Goal: Task Accomplishment & Management: Use online tool/utility

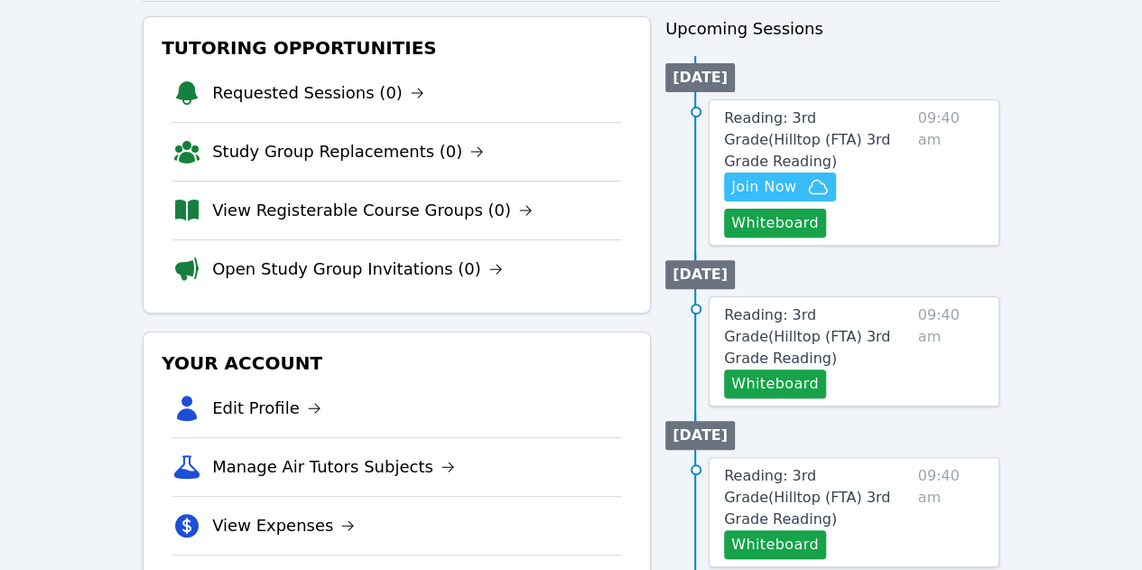
scroll to position [271, 0]
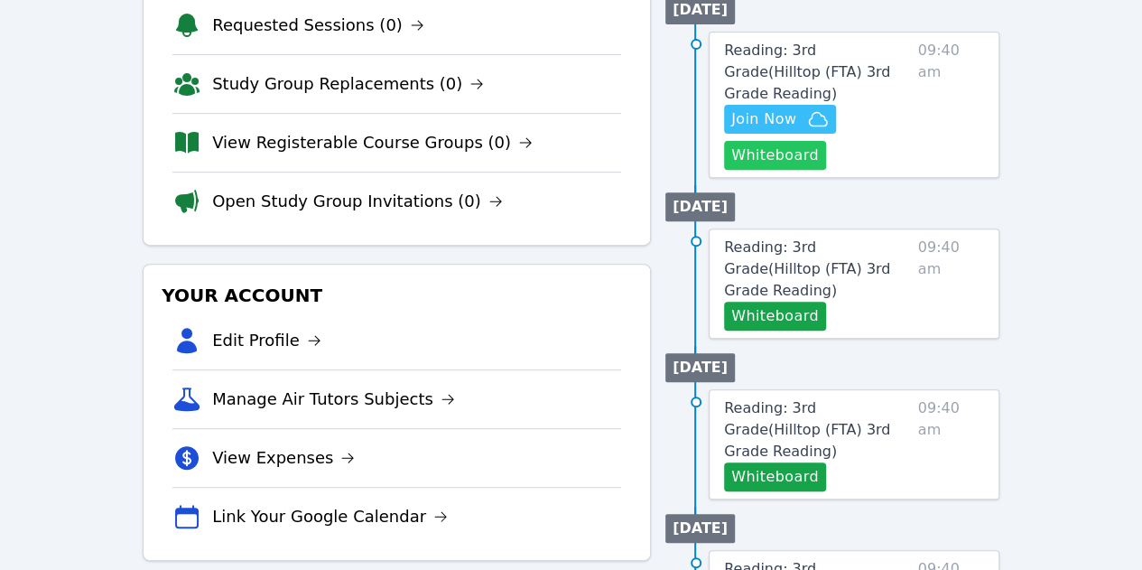
click at [794, 141] on button "Whiteboard" at bounding box center [775, 155] width 102 height 29
click at [796, 108] on span "Join Now" at bounding box center [763, 119] width 65 height 22
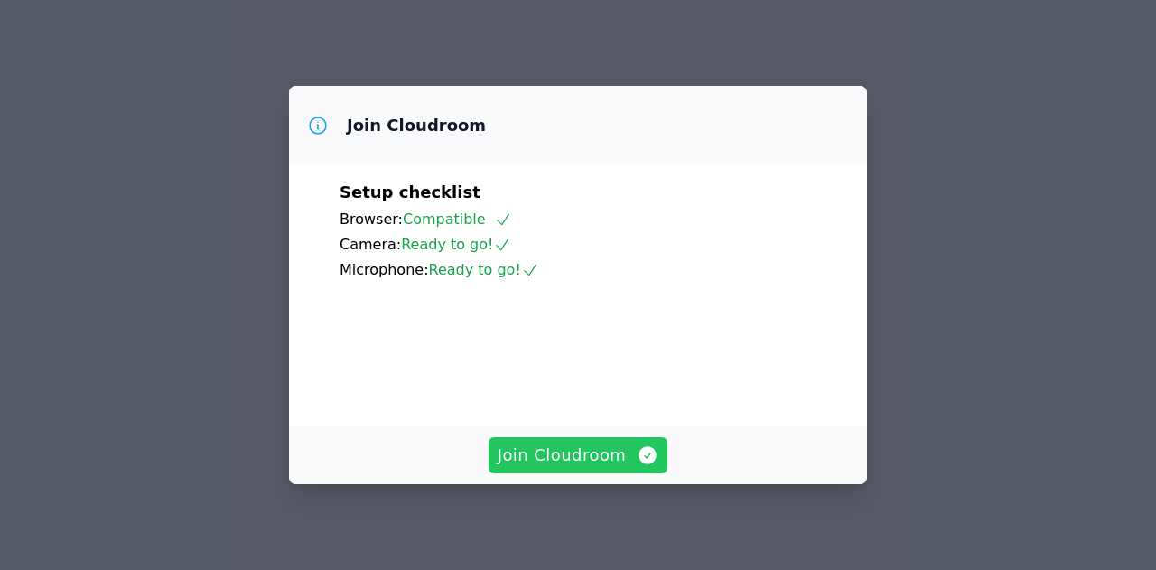
click at [599, 455] on span "Join Cloudroom" at bounding box center [578, 454] width 162 height 25
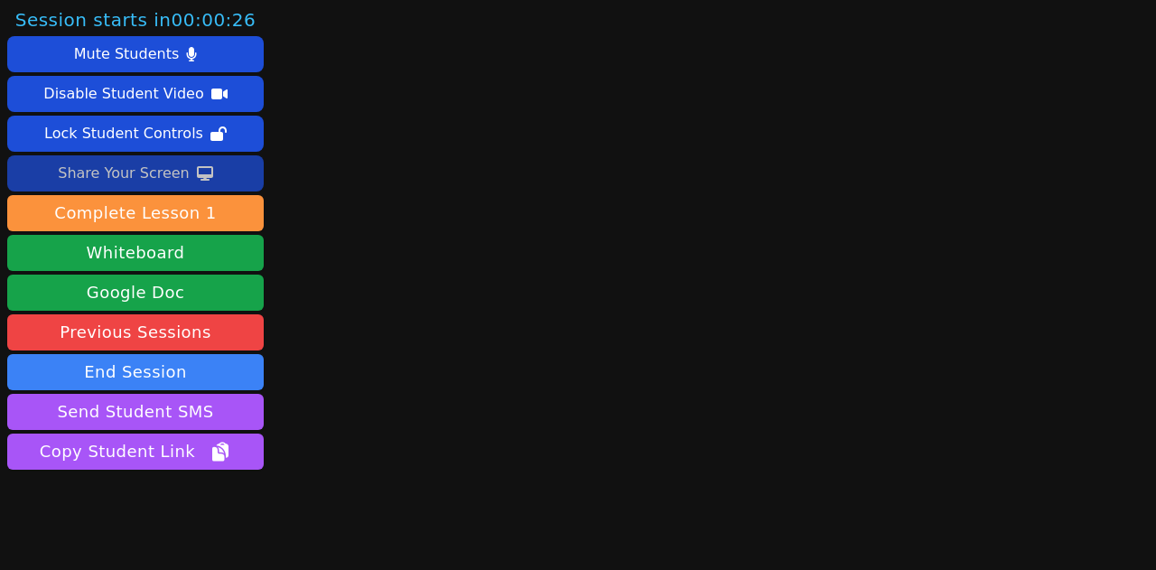
click at [134, 167] on div "Share Your Screen" at bounding box center [124, 173] width 132 height 29
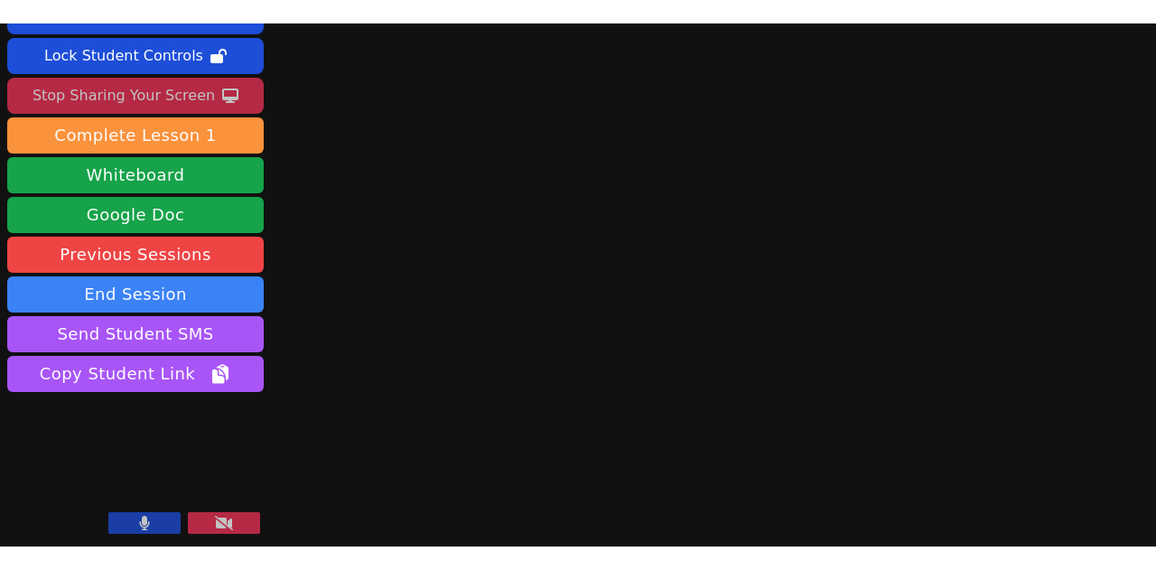
scroll to position [101, 0]
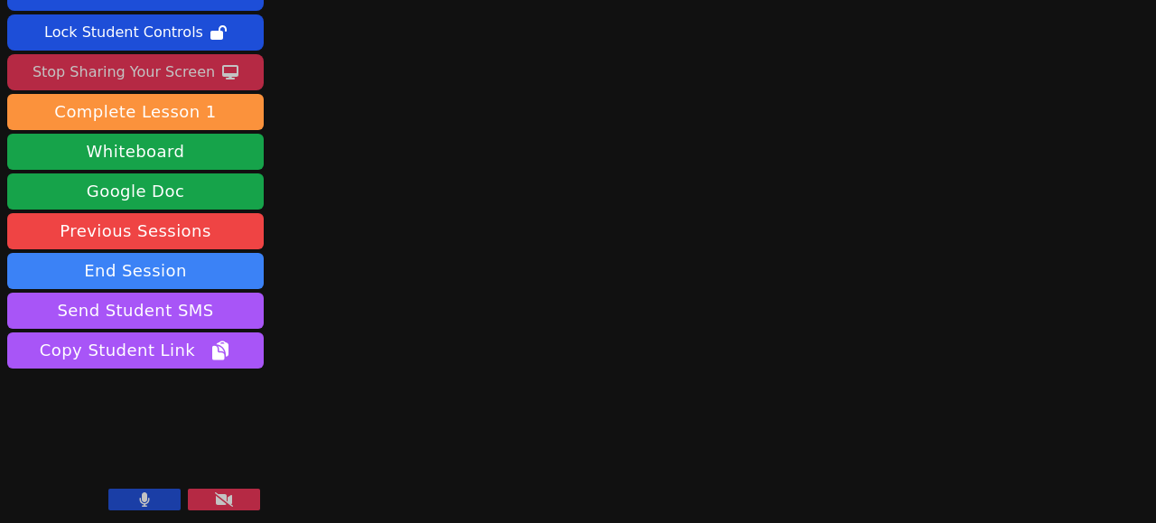
click at [133, 499] on button at bounding box center [144, 499] width 72 height 22
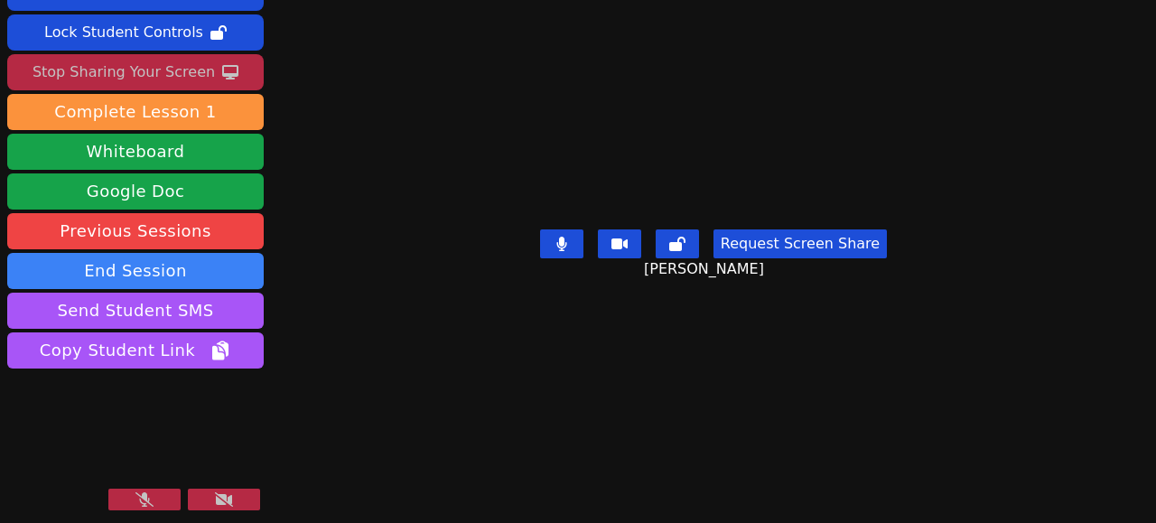
click at [151, 503] on icon at bounding box center [144, 499] width 18 height 14
click at [130, 69] on div "Stop Sharing Your Screen" at bounding box center [123, 72] width 182 height 29
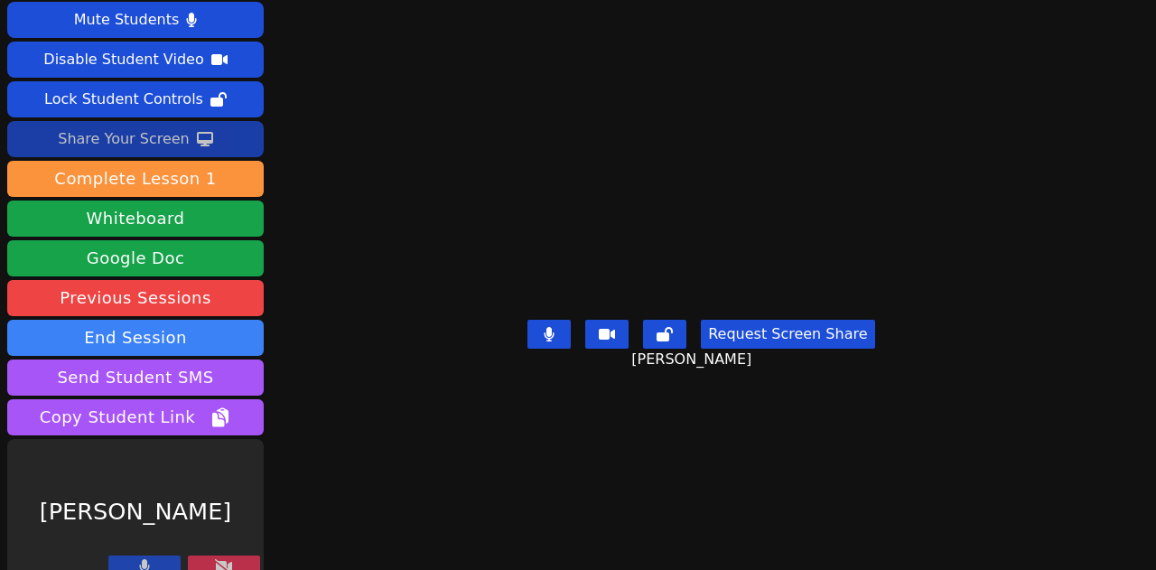
scroll to position [54, 0]
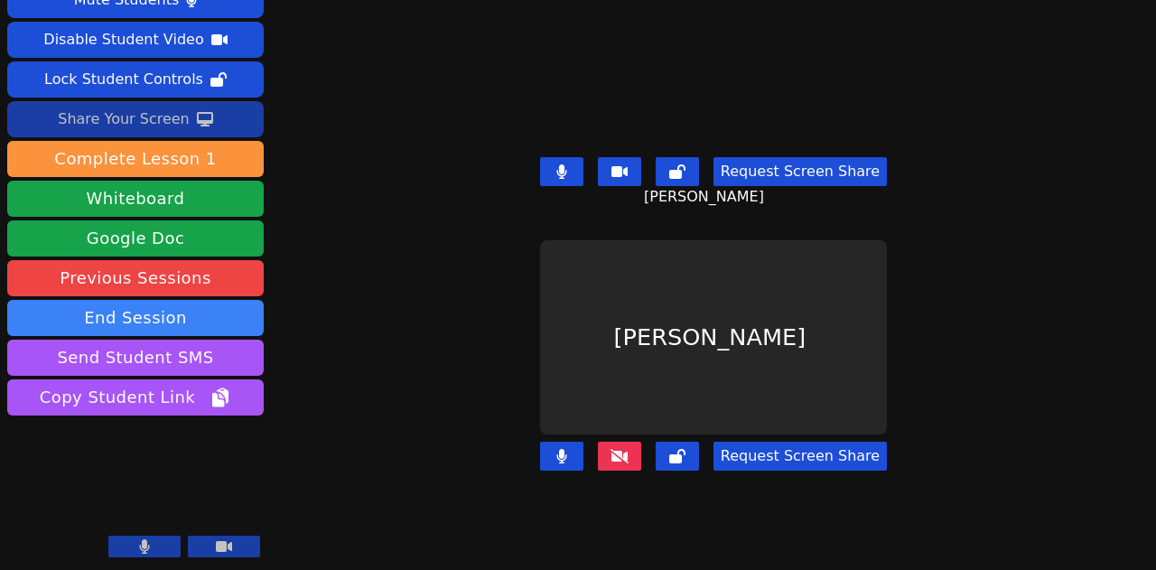
click at [626, 446] on button at bounding box center [619, 455] width 43 height 29
click at [611, 449] on icon at bounding box center [619, 456] width 18 height 14
click at [621, 449] on icon at bounding box center [619, 456] width 18 height 14
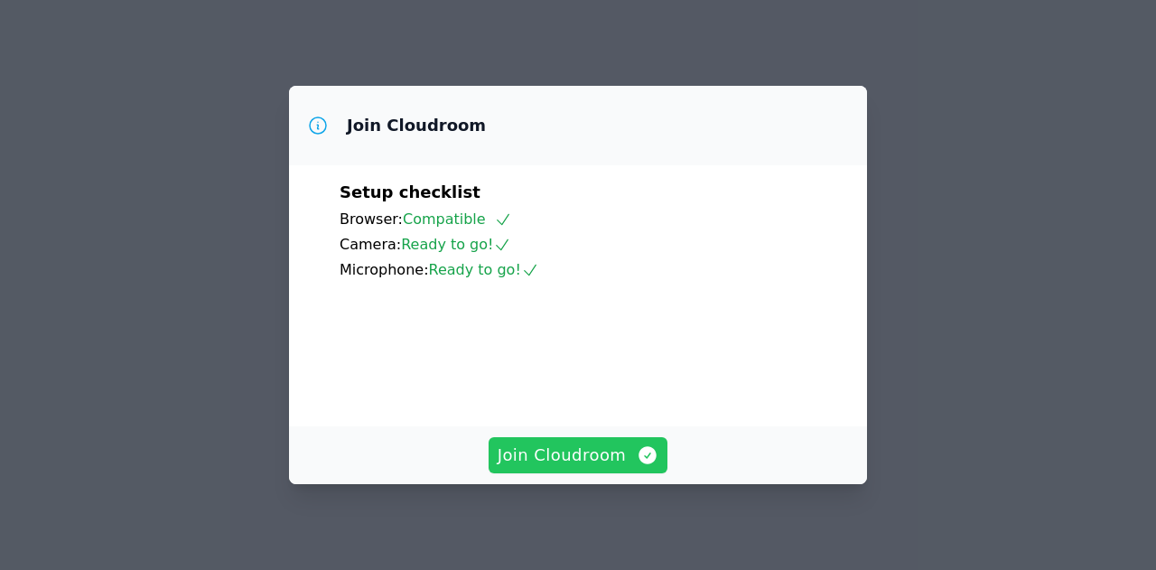
click at [580, 460] on span "Join Cloudroom" at bounding box center [578, 454] width 162 height 25
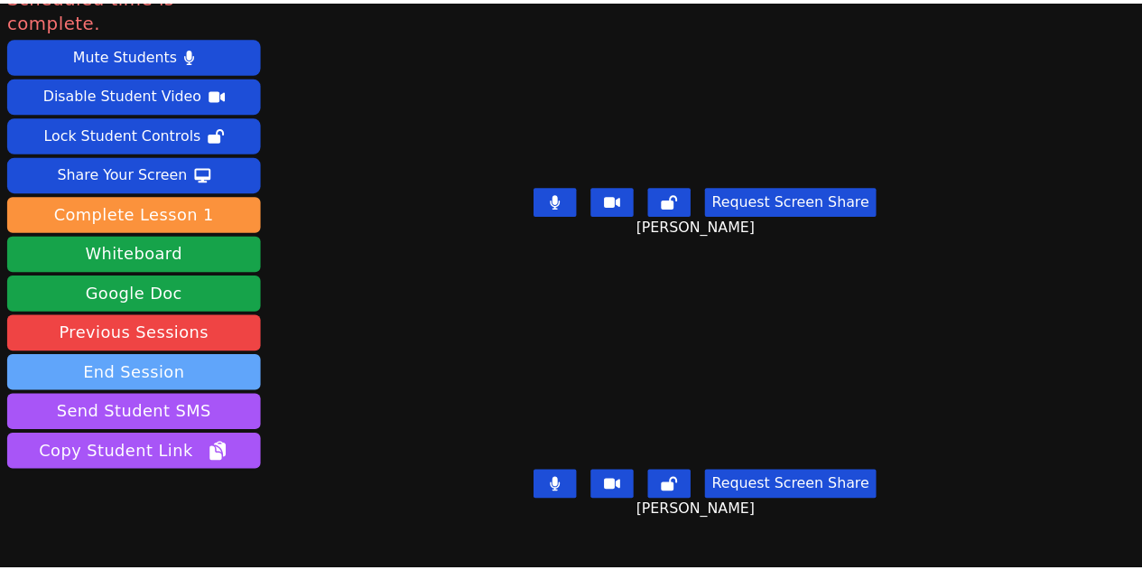
scroll to position [54, 0]
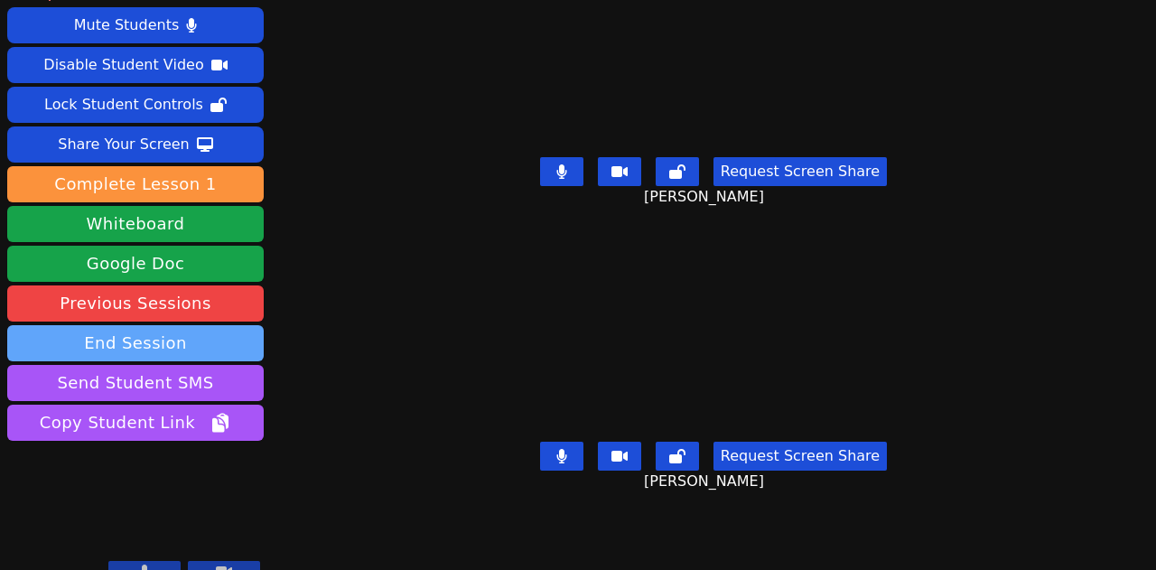
click at [145, 325] on button "End Session" at bounding box center [135, 343] width 256 height 36
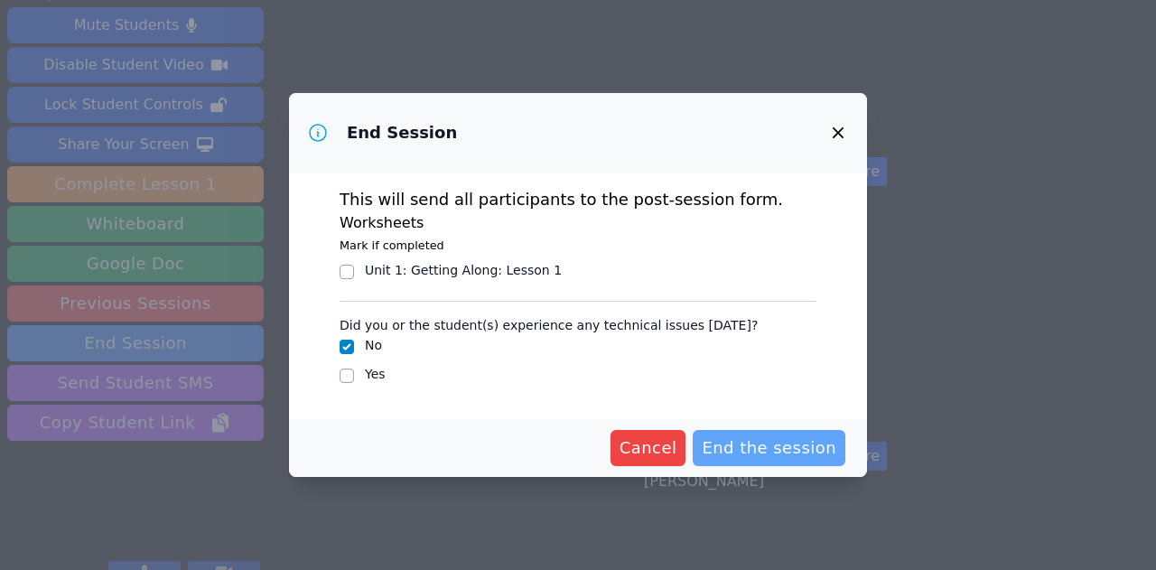
click at [759, 441] on span "End the session" at bounding box center [768, 447] width 135 height 25
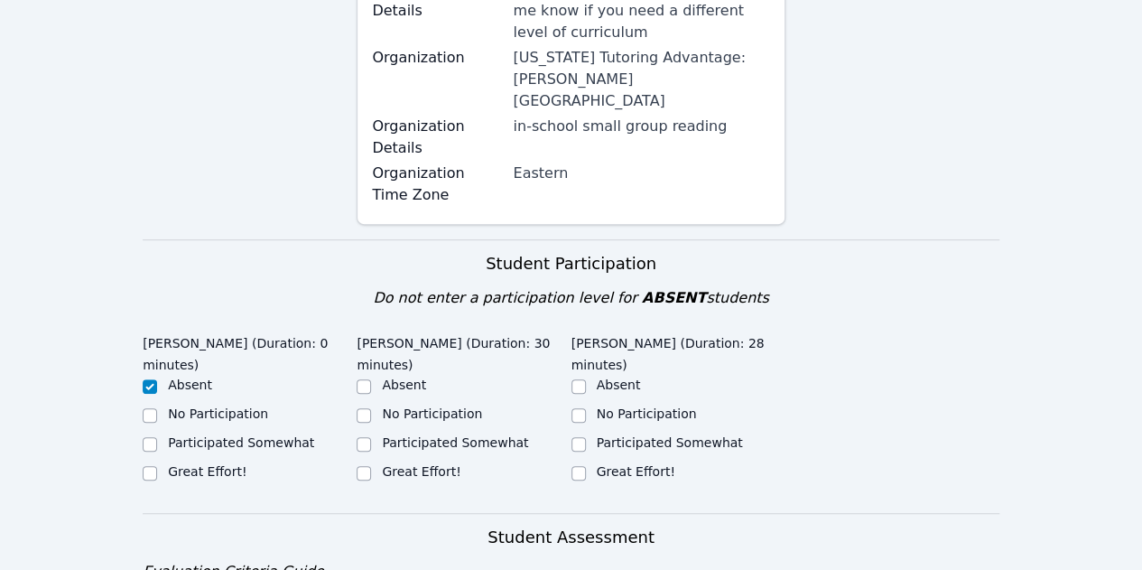
scroll to position [361, 0]
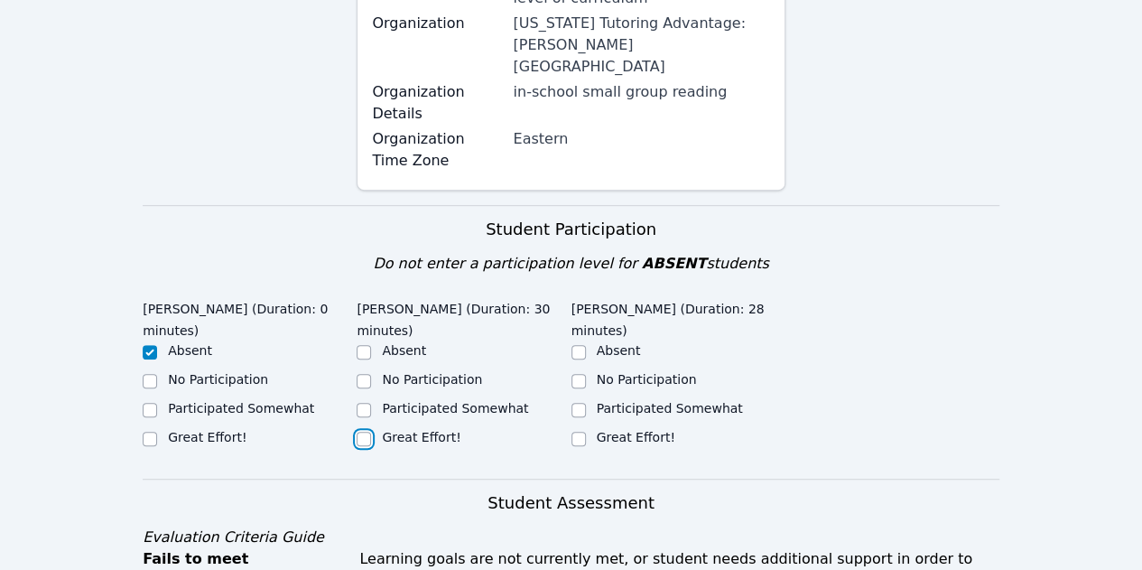
drag, startPoint x: 364, startPoint y: 418, endPoint x: 464, endPoint y: 407, distance: 100.8
click at [365, 432] on input "Great Effort!" at bounding box center [364, 439] width 14 height 14
checkbox input "true"
click at [570, 399] on div "Participated Somewhat" at bounding box center [464, 410] width 214 height 22
click at [581, 432] on input "Great Effort!" at bounding box center [578, 439] width 14 height 14
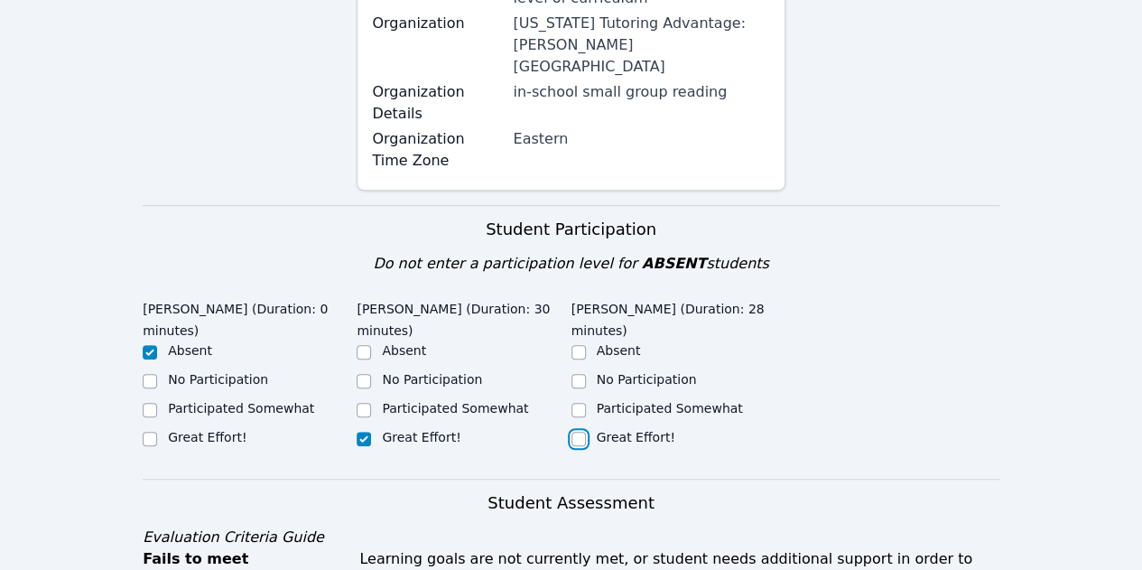
checkbox input "true"
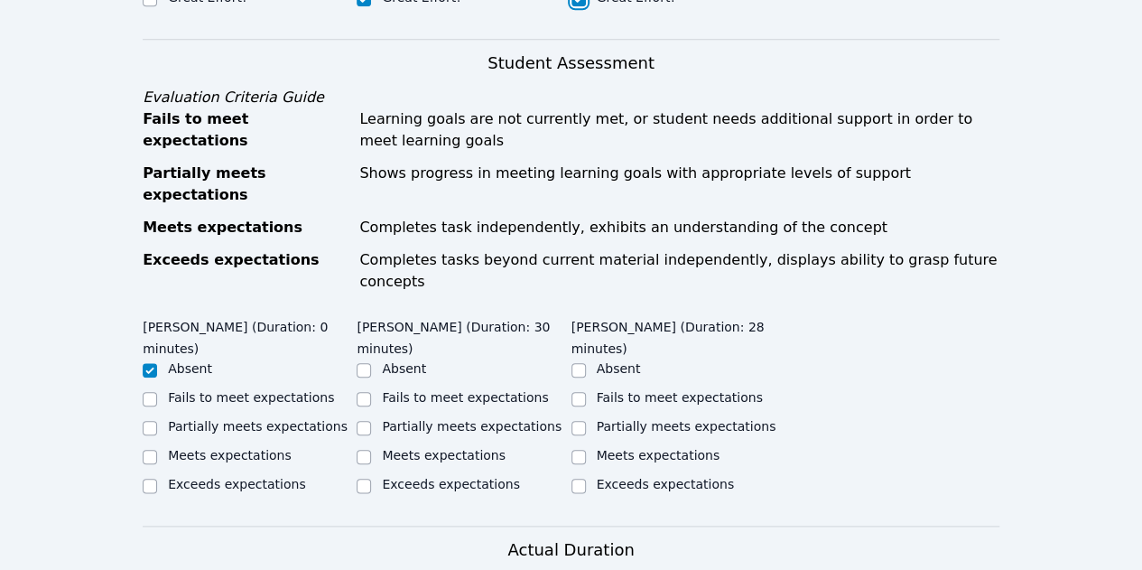
scroll to position [812, 0]
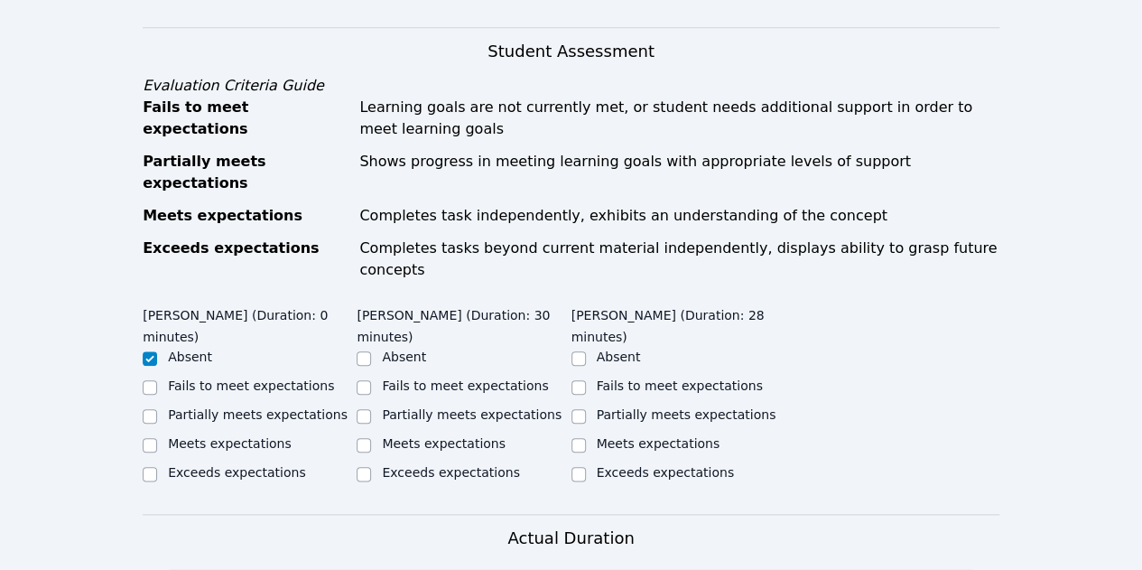
click at [372, 463] on div "Exceeds expectations" at bounding box center [464, 474] width 214 height 22
click at [359, 467] on input "Exceeds expectations" at bounding box center [364, 474] width 14 height 14
checkbox input "true"
click at [571, 409] on input "Partially meets expectations" at bounding box center [578, 416] width 14 height 14
checkbox input "true"
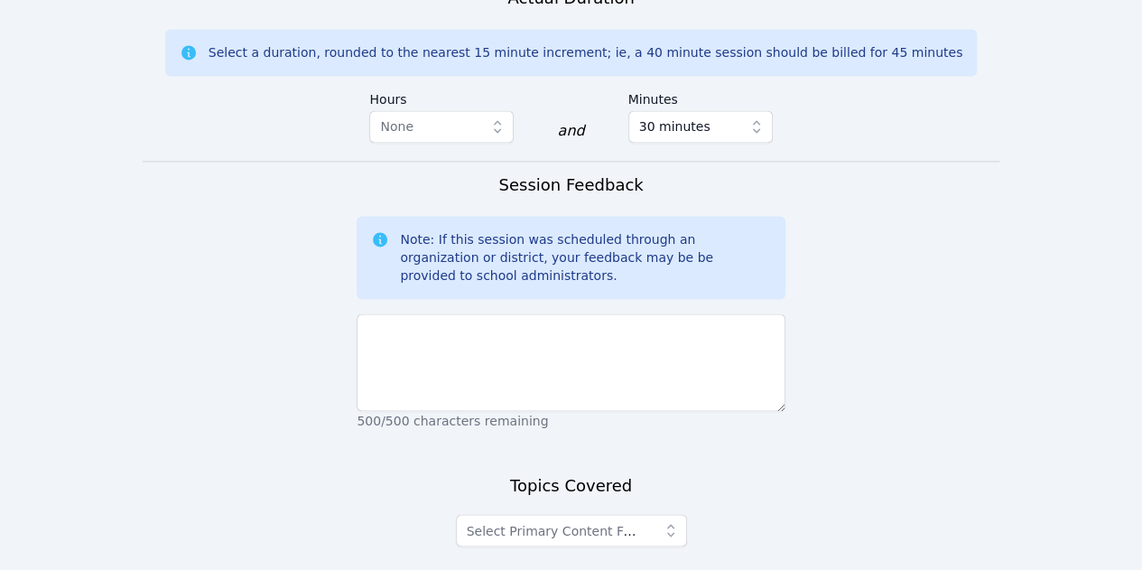
scroll to position [1354, 0]
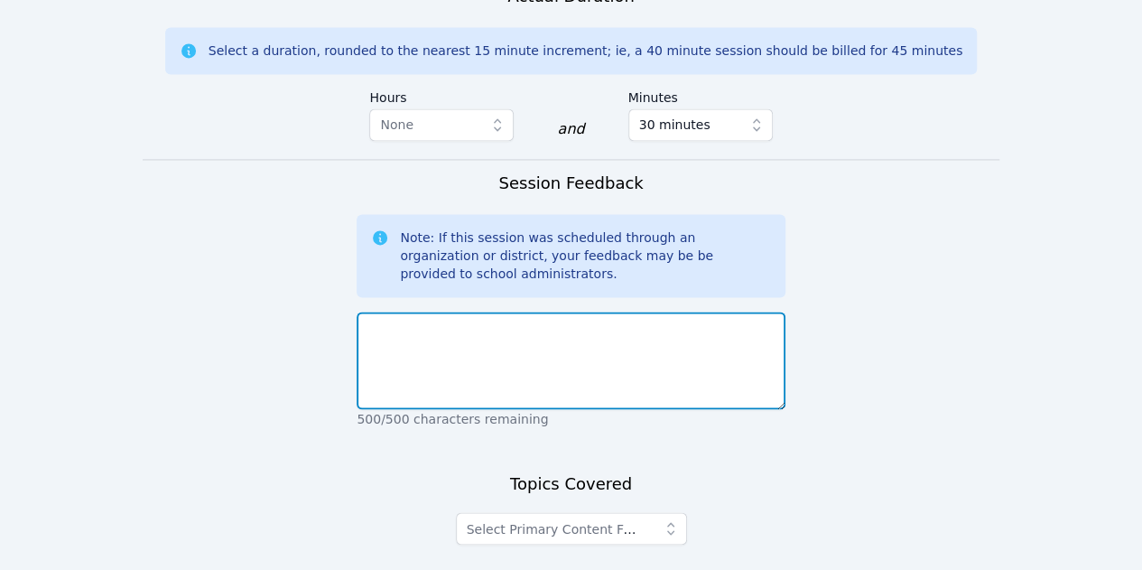
click at [538, 311] on textarea at bounding box center [571, 359] width 428 height 97
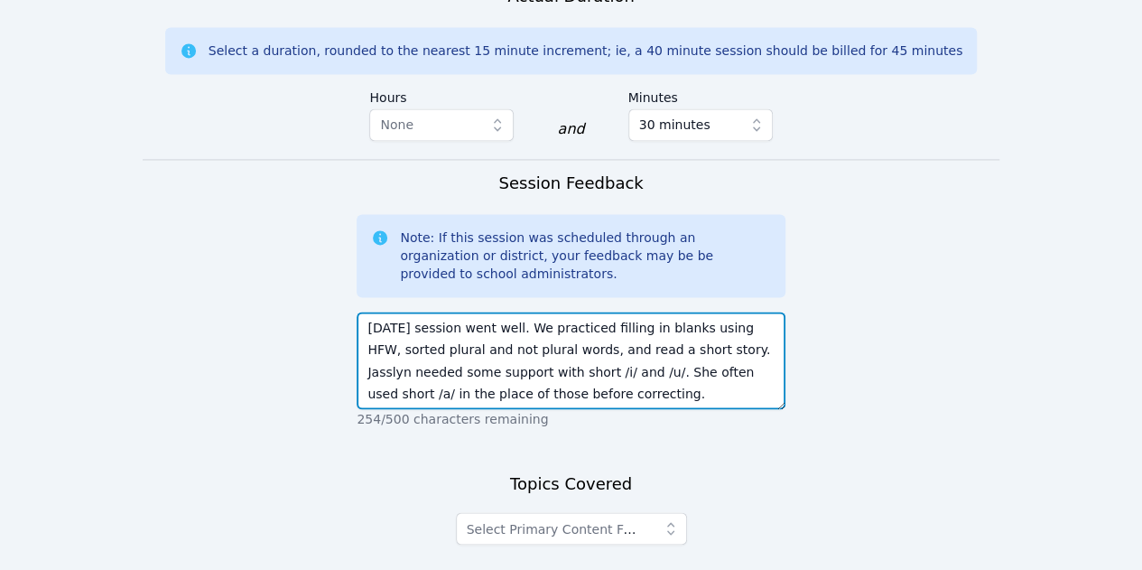
type textarea "[DATE] session went well. We practiced filling in blanks using HFW, sorted plur…"
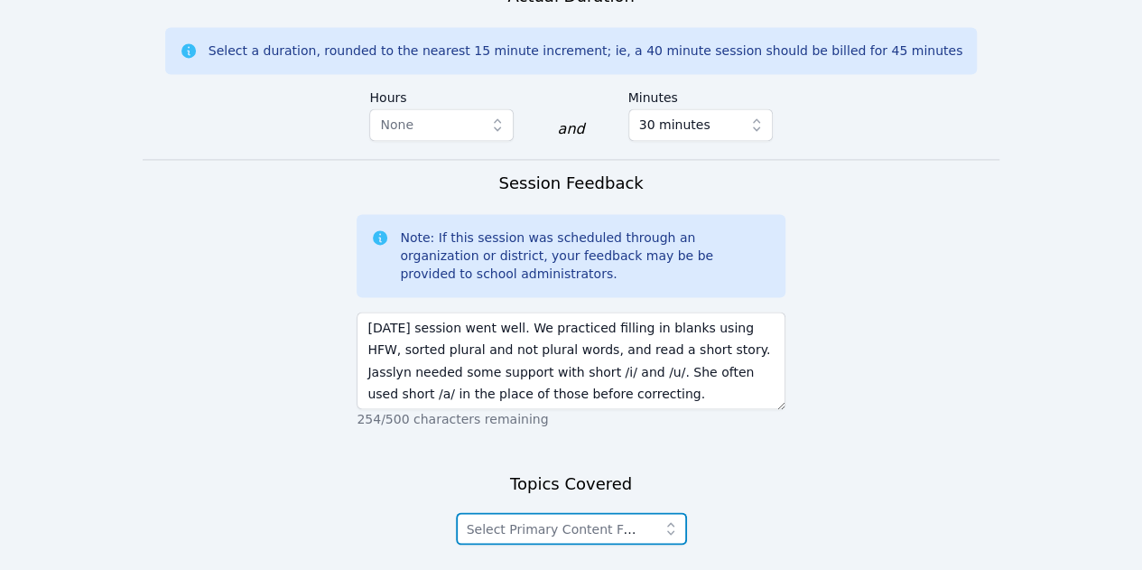
click at [673, 519] on icon "button" at bounding box center [671, 528] width 18 height 18
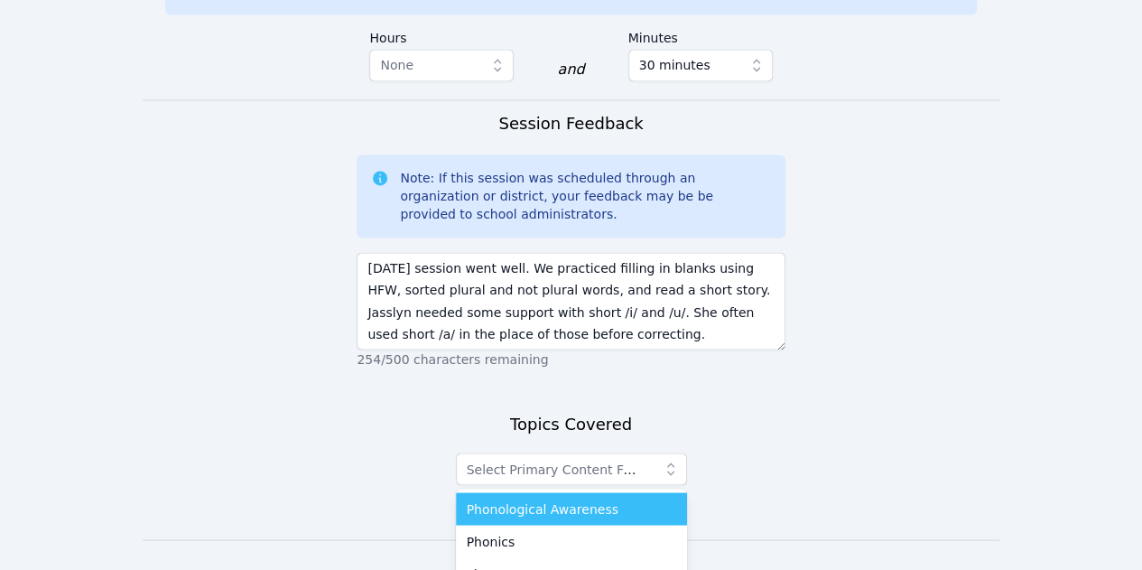
scroll to position [1444, 0]
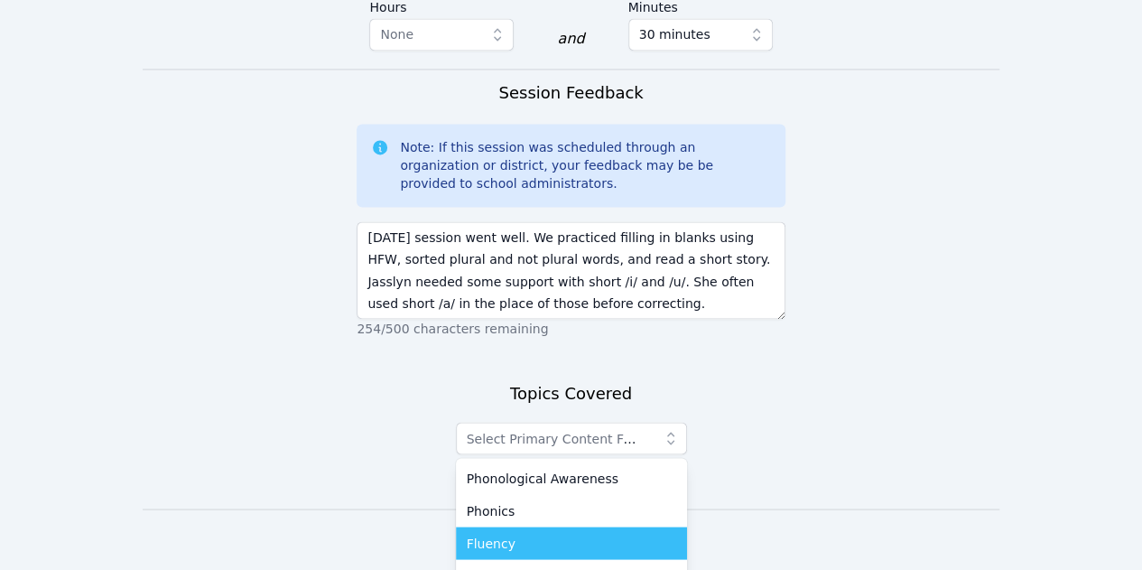
drag, startPoint x: 525, startPoint y: 480, endPoint x: 558, endPoint y: 450, distance: 44.7
click at [528, 534] on div "Fluency" at bounding box center [571, 543] width 209 height 18
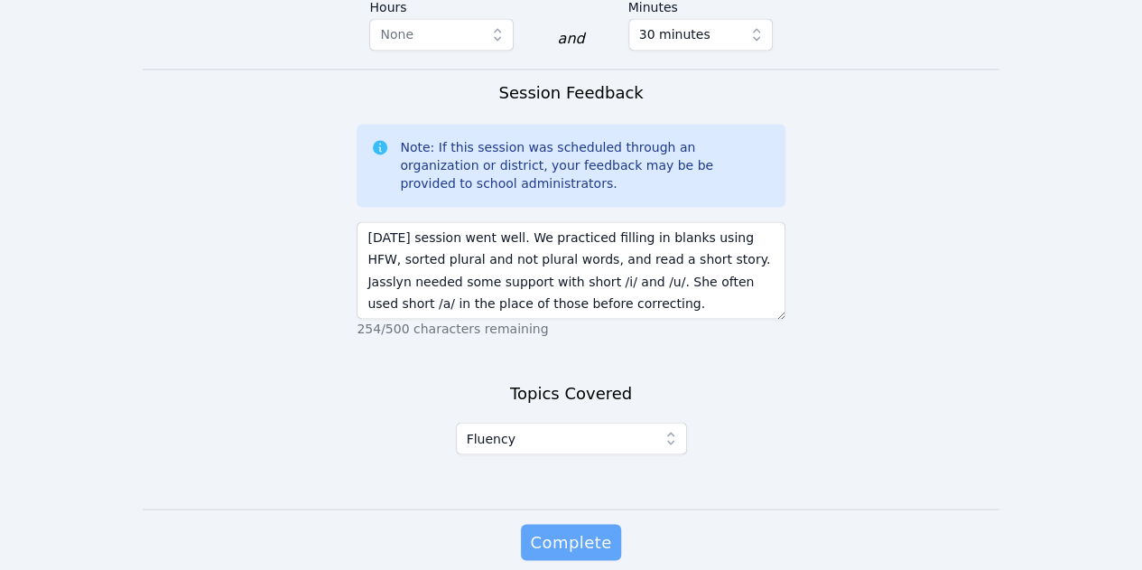
click at [589, 529] on span "Complete" at bounding box center [570, 541] width 81 height 25
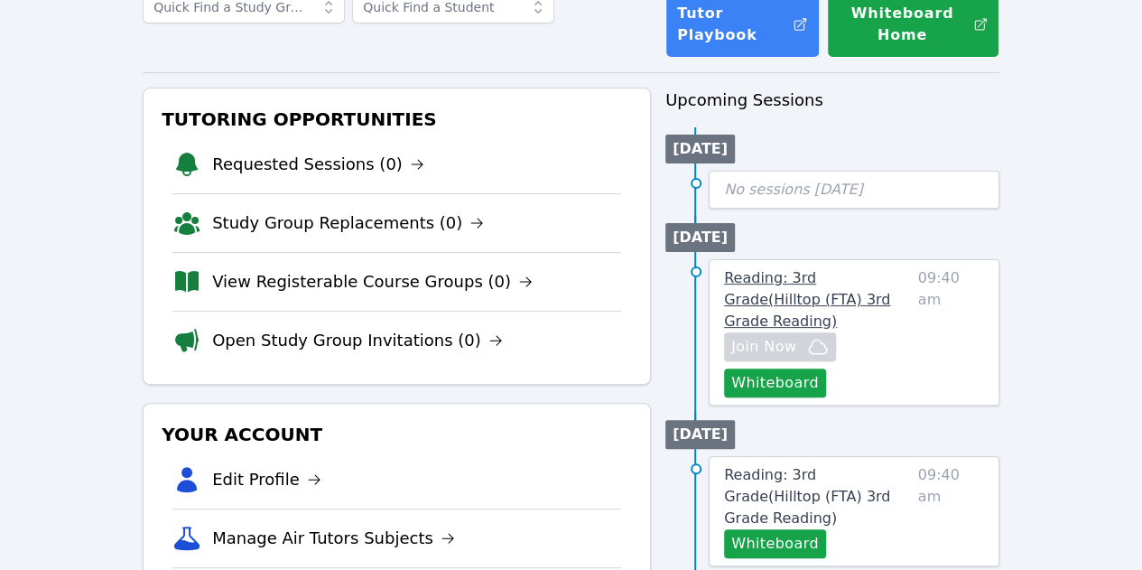
scroll to position [181, 0]
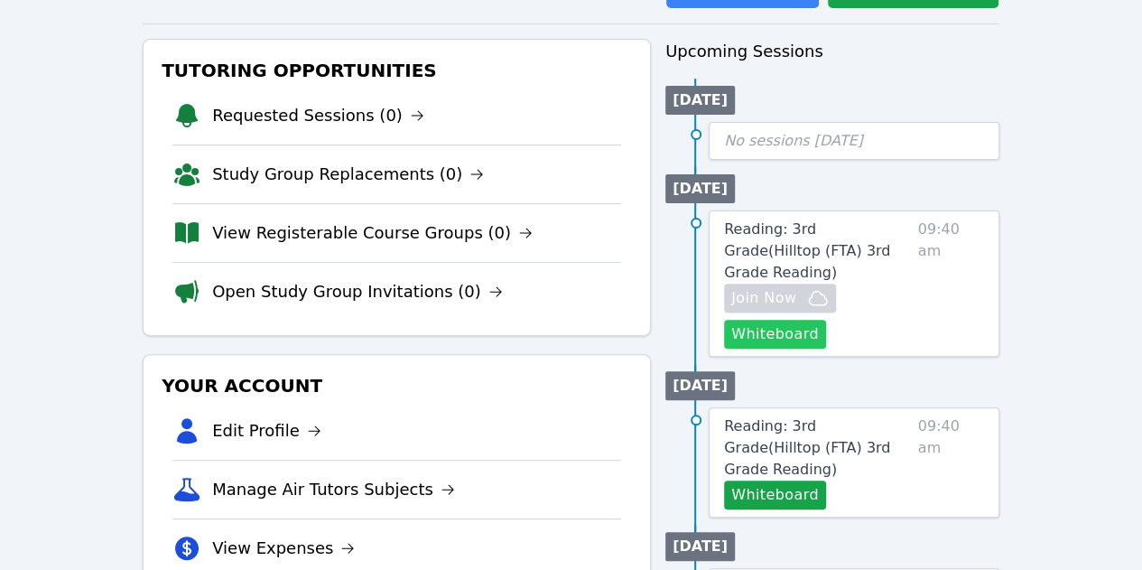
click at [791, 320] on button "Whiteboard" at bounding box center [775, 334] width 102 height 29
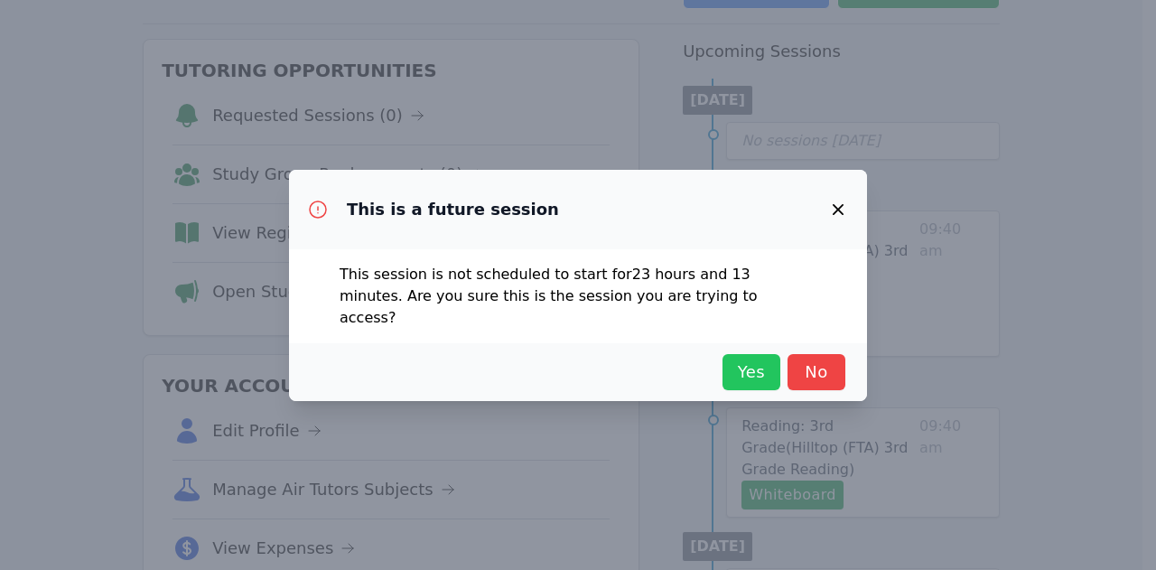
click at [742, 359] on span "Yes" at bounding box center [751, 371] width 40 height 25
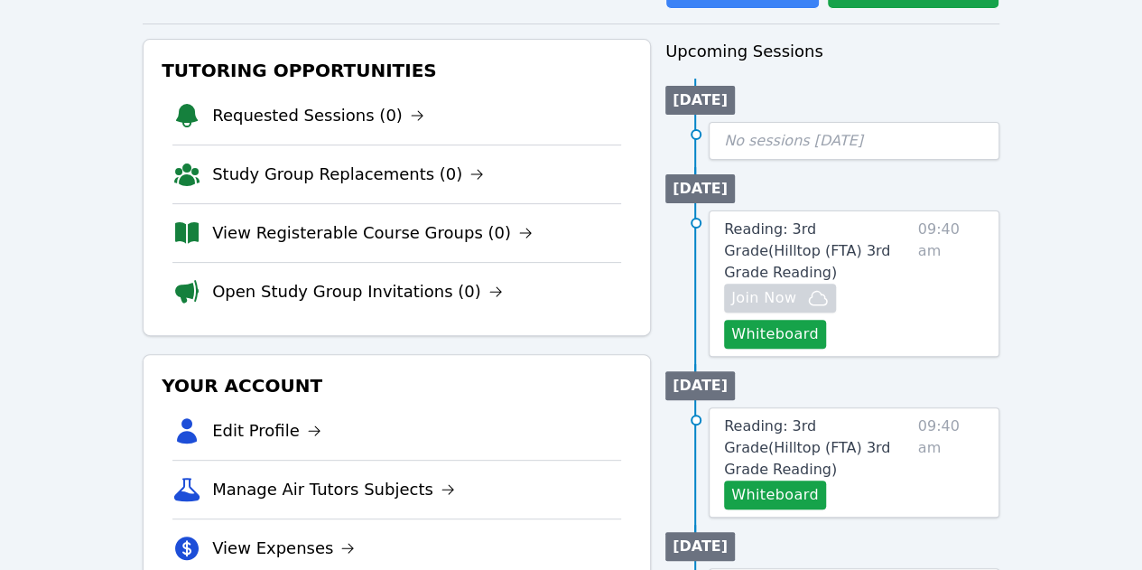
scroll to position [271, 0]
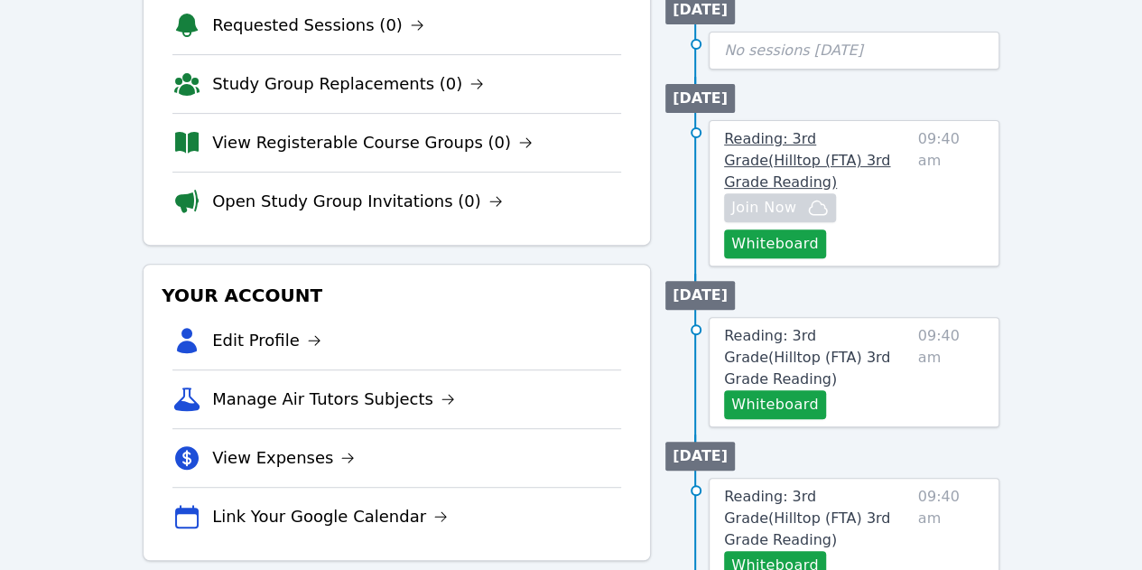
click at [839, 149] on span "Reading: 3rd Grade ( Hilltop (FTA) 3rd Grade Reading )" at bounding box center [807, 160] width 166 height 60
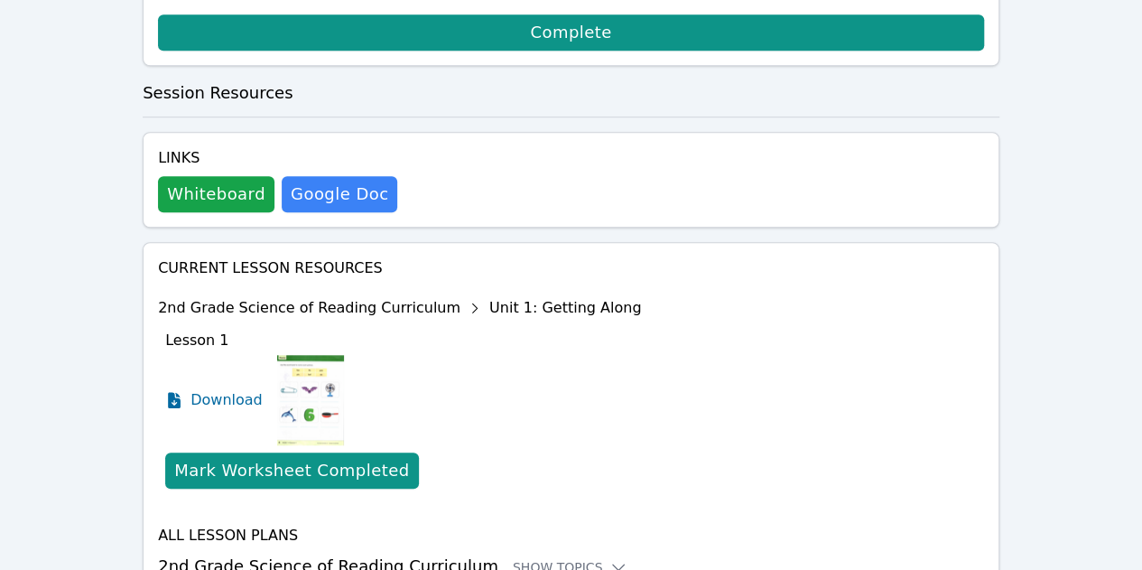
scroll to position [654, 0]
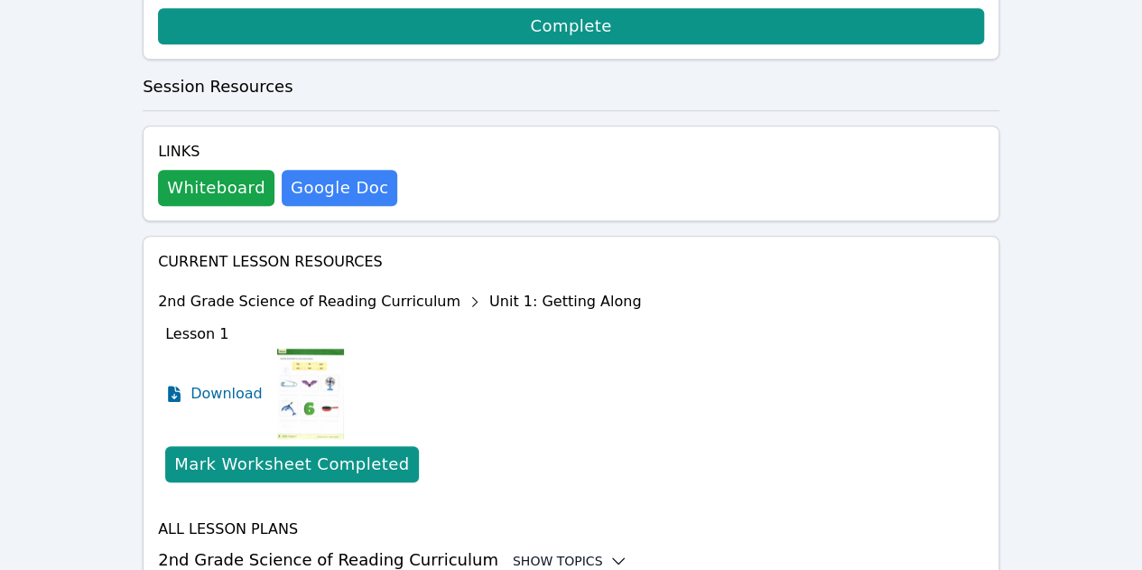
click at [544, 552] on div "Show Topics" at bounding box center [571, 561] width 116 height 18
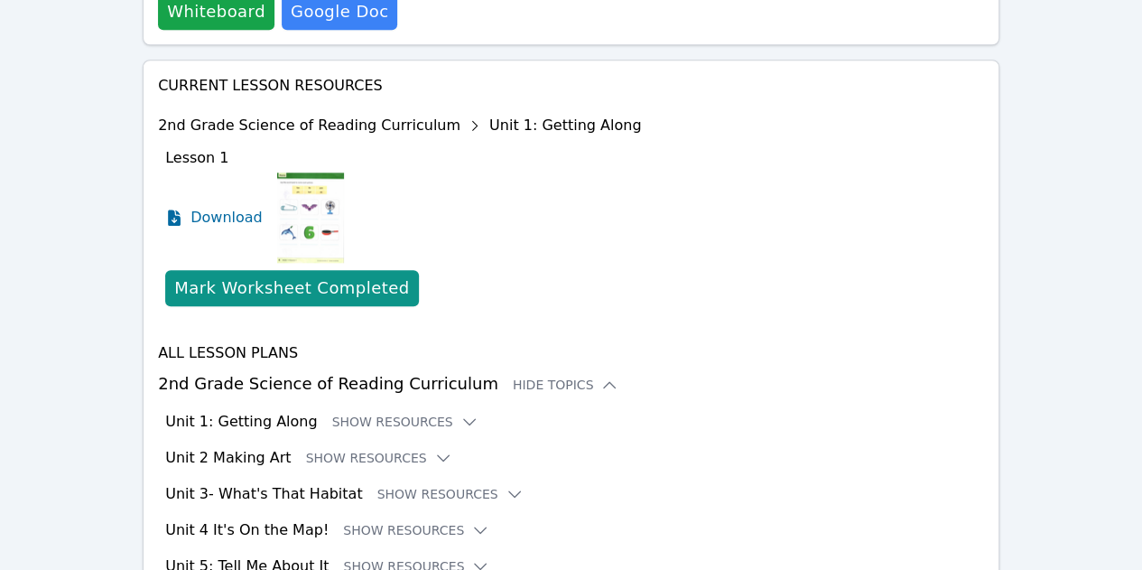
scroll to position [834, 0]
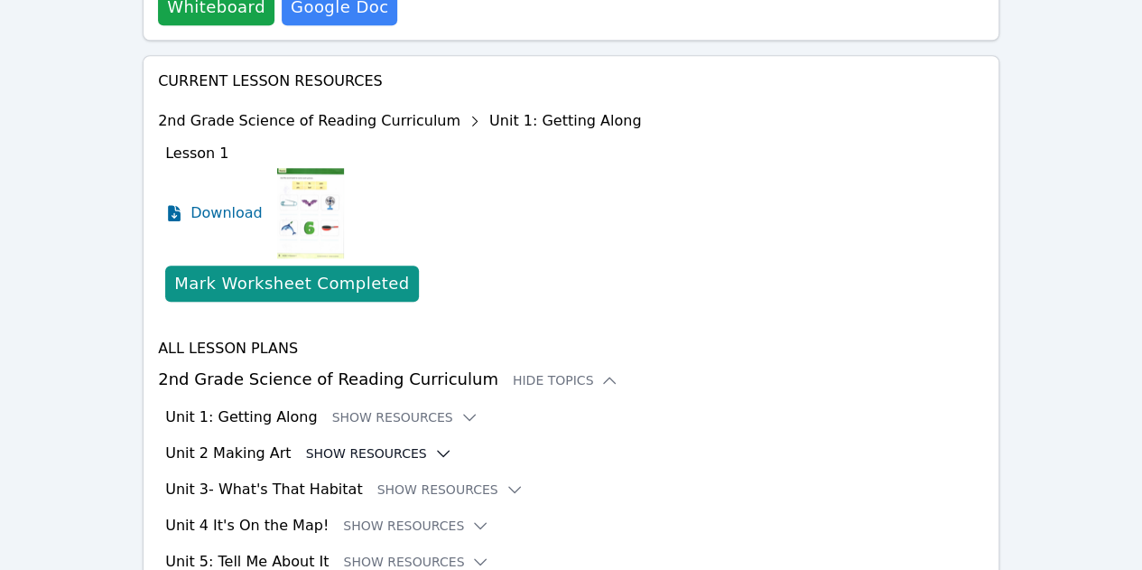
click at [367, 444] on button "Show Resources" at bounding box center [379, 453] width 146 height 18
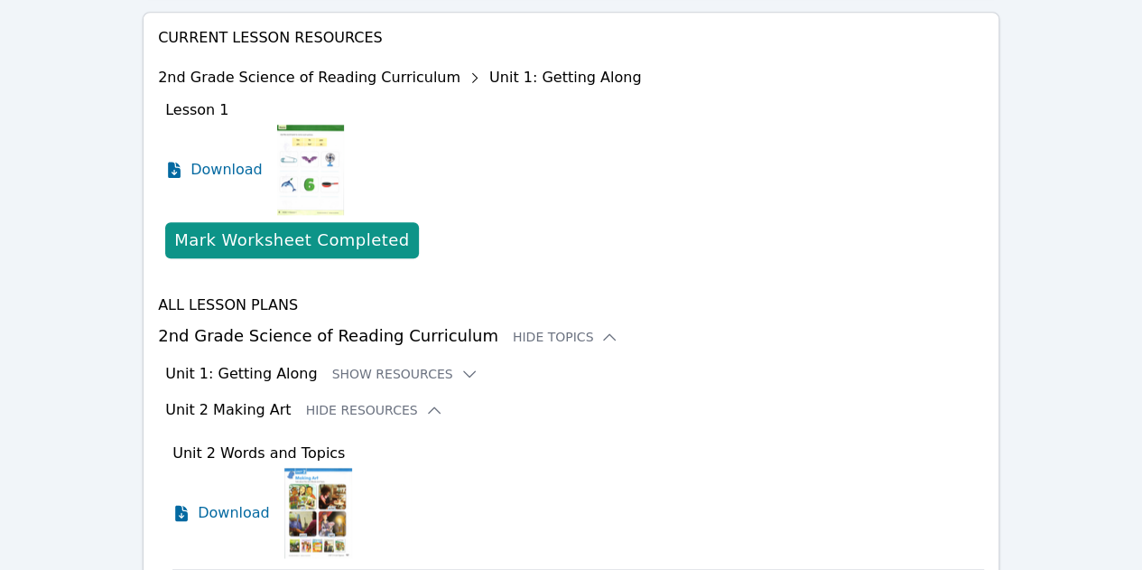
scroll to position [924, 0]
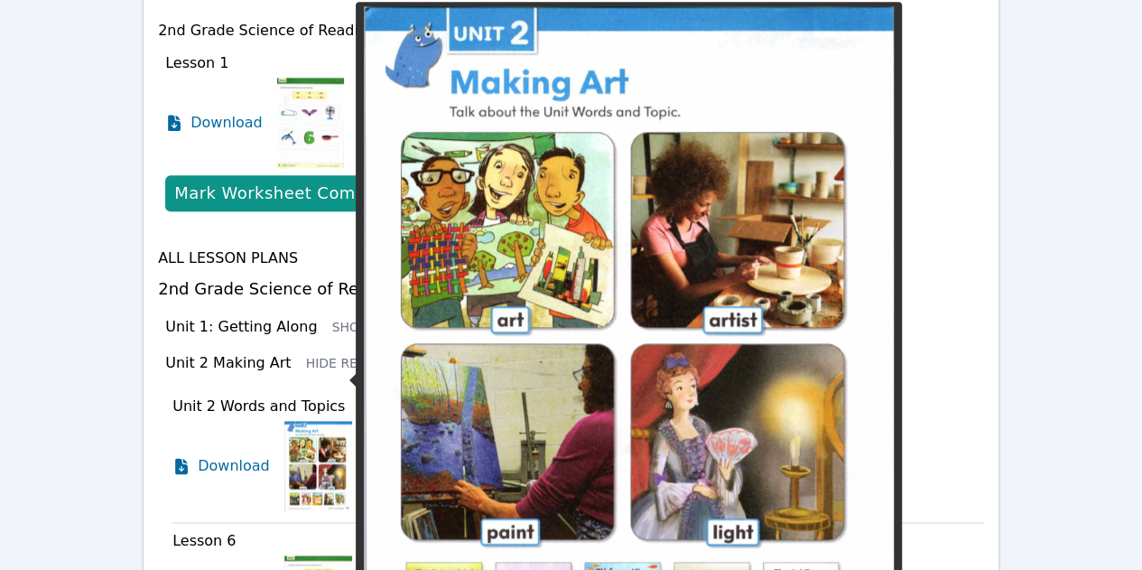
click at [302, 421] on img at bounding box center [318, 466] width 68 height 90
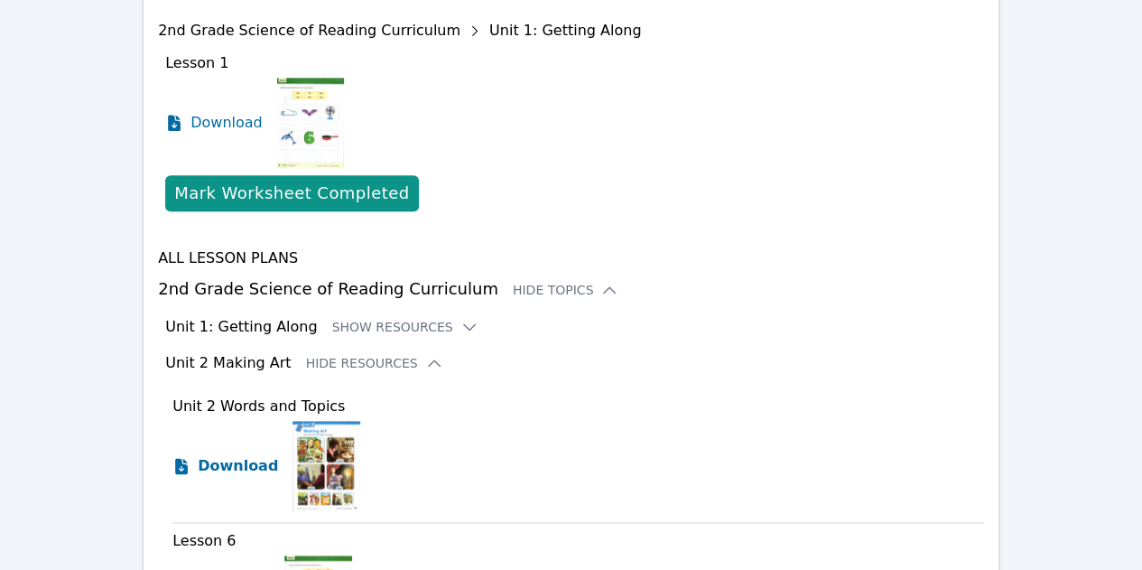
click at [246, 455] on span "Download" at bounding box center [238, 466] width 80 height 22
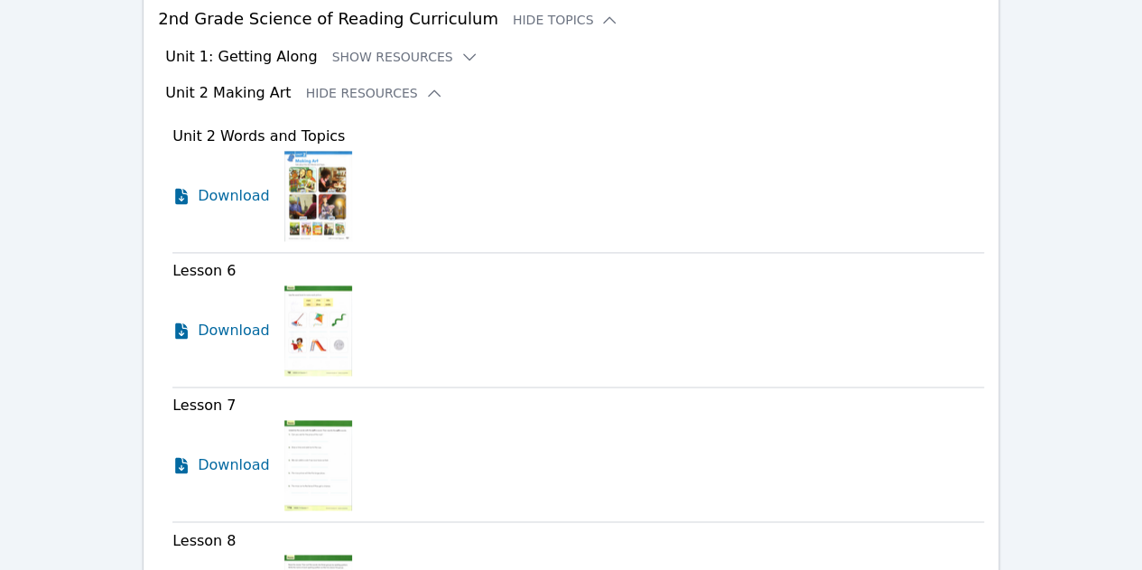
scroll to position [1195, 0]
click at [227, 319] on span "Download" at bounding box center [238, 330] width 80 height 22
